Goal: Find specific page/section: Find specific page/section

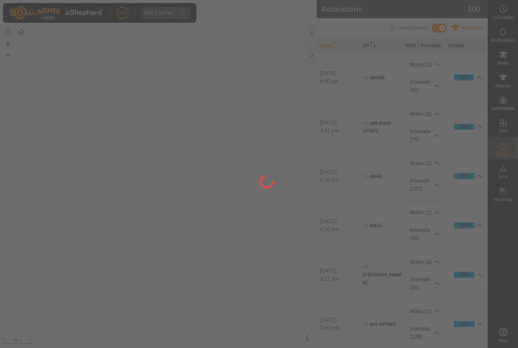
click at [3, 185] on div at bounding box center [259, 174] width 518 height 348
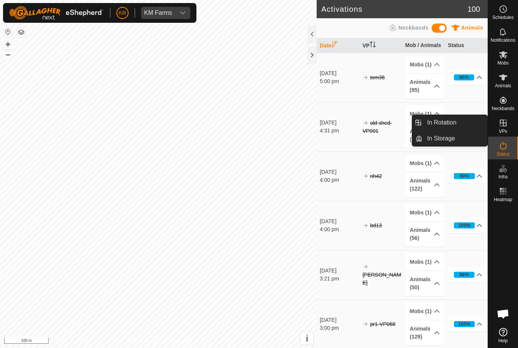
click at [463, 125] on link "In Rotation" at bounding box center [454, 122] width 65 height 15
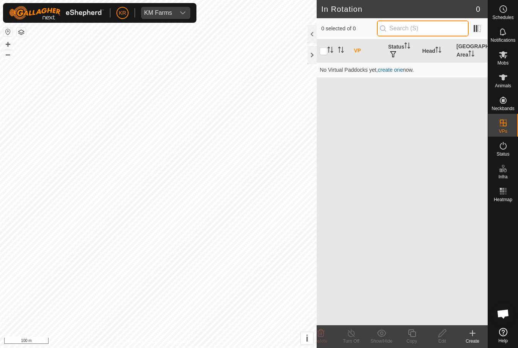
click at [430, 27] on input "text" at bounding box center [423, 28] width 92 height 16
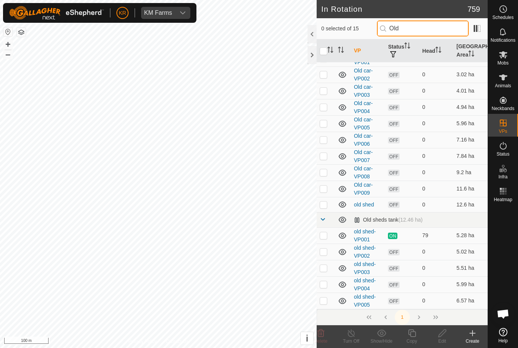
scroll to position [27, 0]
click at [439, 30] on input "Old" at bounding box center [423, 28] width 92 height 16
type input "Old"
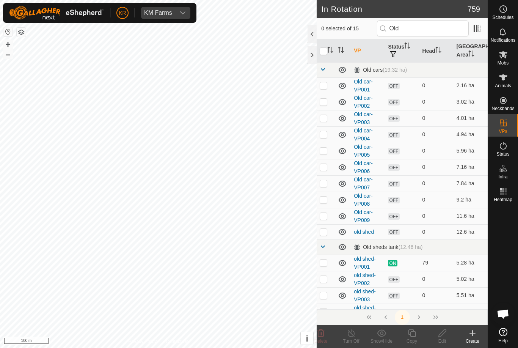
click at [325, 232] on p-checkbox at bounding box center [324, 232] width 8 height 6
click at [323, 250] on link at bounding box center [323, 247] width 6 height 6
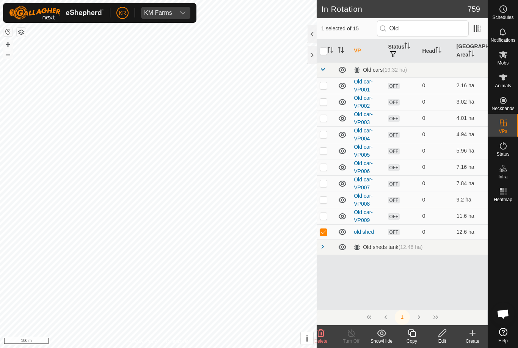
click at [327, 233] on p-checkbox at bounding box center [324, 232] width 8 height 6
checkbox input "false"
click at [442, 32] on input "Old" at bounding box center [423, 28] width 92 height 16
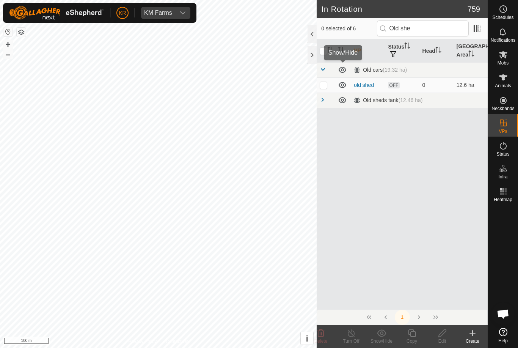
click at [343, 69] on icon at bounding box center [343, 70] width 8 height 6
click at [344, 69] on icon at bounding box center [342, 69] width 9 height 9
click at [341, 100] on icon at bounding box center [343, 100] width 8 height 6
click at [345, 100] on icon at bounding box center [342, 100] width 9 height 9
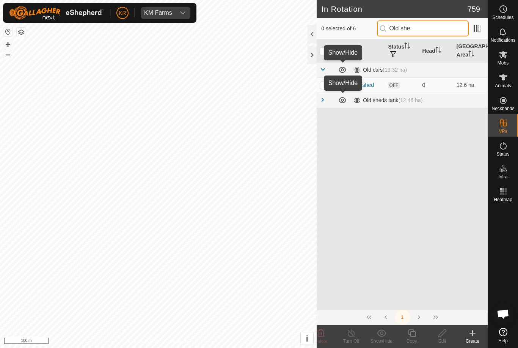
click at [442, 31] on input "Old she" at bounding box center [423, 28] width 92 height 16
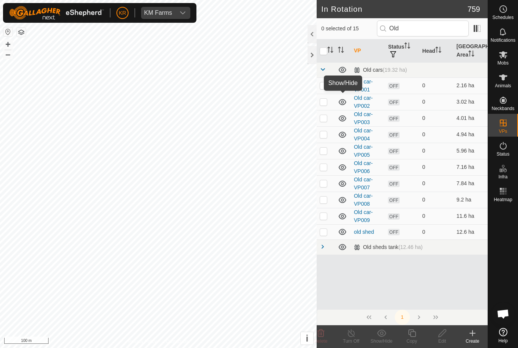
click at [379, 247] on div "Old sheds tank (12.46 ha)" at bounding box center [388, 247] width 69 height 6
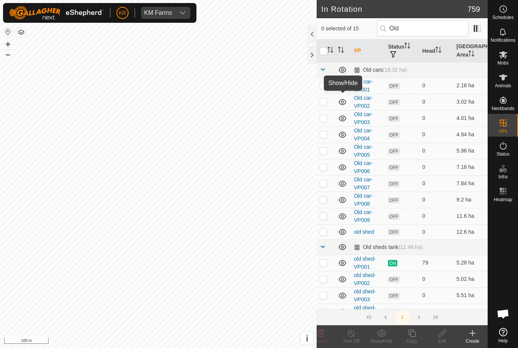
click at [342, 251] on icon at bounding box center [342, 246] width 9 height 9
click at [340, 249] on icon at bounding box center [342, 246] width 9 height 9
click at [321, 250] on link at bounding box center [323, 247] width 6 height 6
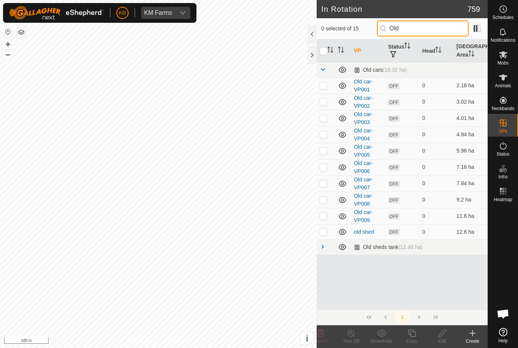
click at [434, 30] on input "Old" at bounding box center [423, 28] width 92 height 16
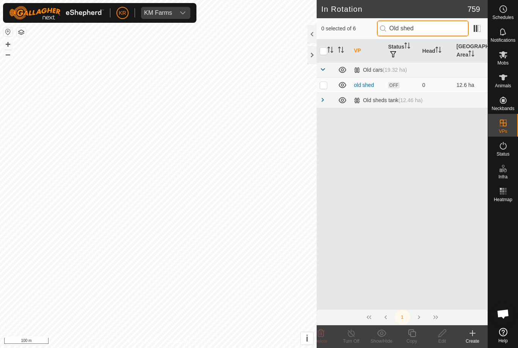
type input "Old shed"
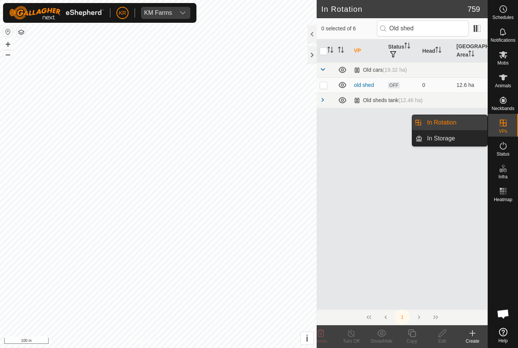
click at [458, 124] on link "In Rotation" at bounding box center [454, 122] width 65 height 15
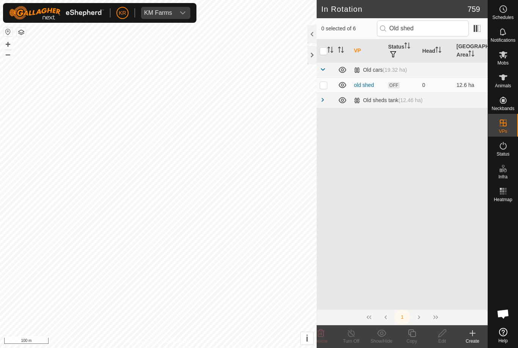
click at [327, 83] on p-checkbox at bounding box center [324, 85] width 8 height 6
click at [322, 91] on td at bounding box center [326, 84] width 18 height 15
checkbox input "false"
click at [449, 28] on input "Old shed" at bounding box center [423, 28] width 92 height 16
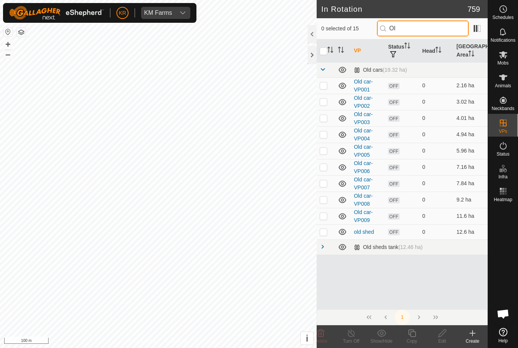
type input "O"
